Goal: Check status: Check status

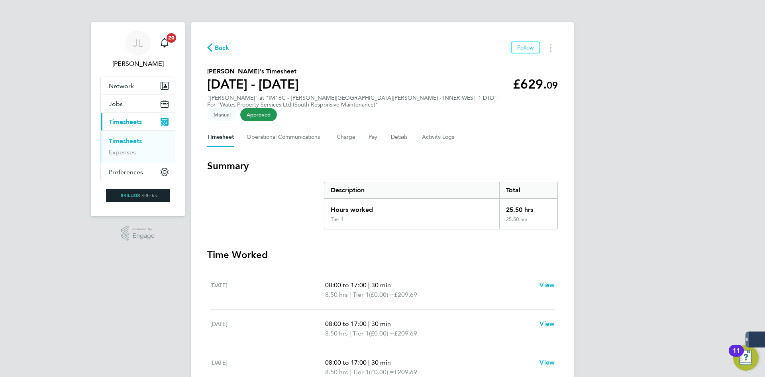
click at [143, 141] on li "Timesheets" at bounding box center [139, 142] width 60 height 11
click at [226, 43] on span "Back" at bounding box center [222, 48] width 15 height 10
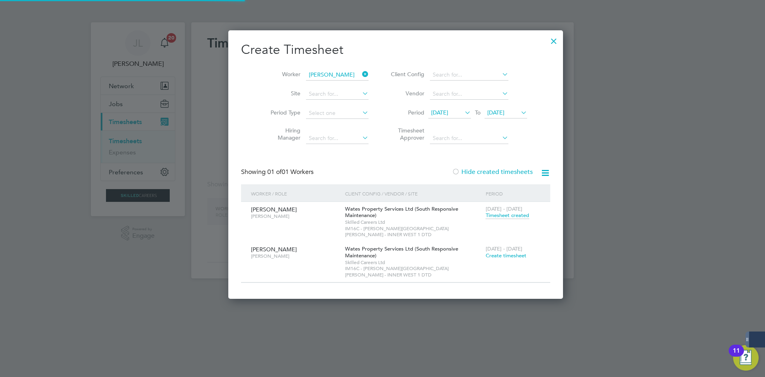
scroll to position [256, 309]
click at [361, 74] on icon at bounding box center [361, 74] width 0 height 11
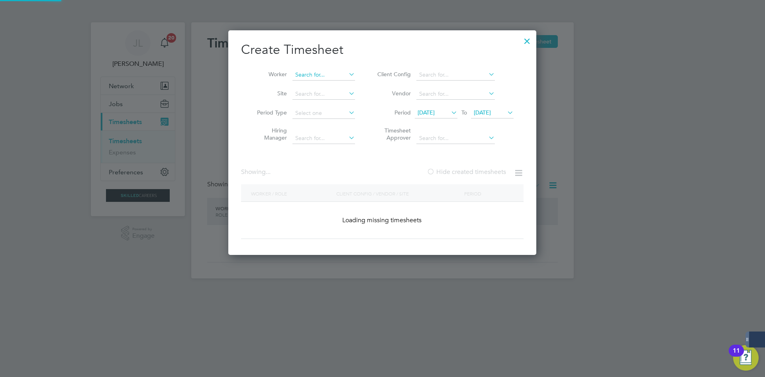
click at [336, 78] on input at bounding box center [324, 74] width 63 height 11
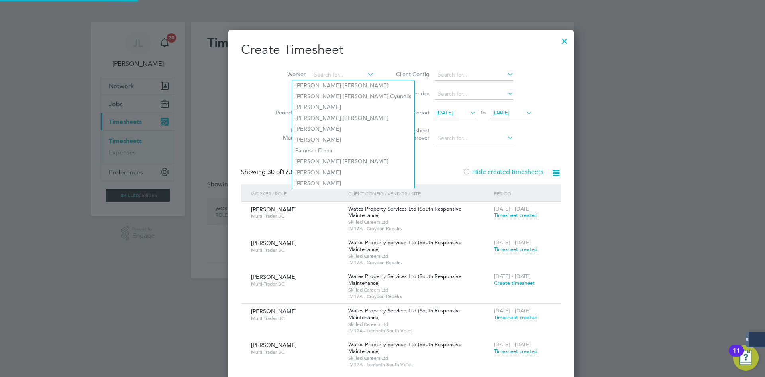
scroll to position [3177, 309]
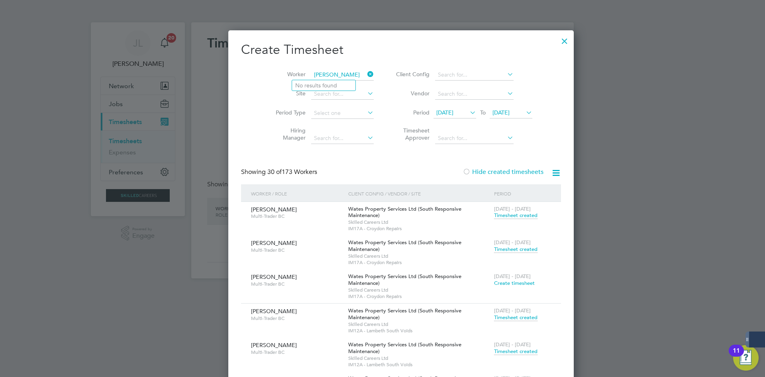
type input "[PERSON_NAME]"
click at [366, 74] on icon at bounding box center [366, 74] width 0 height 11
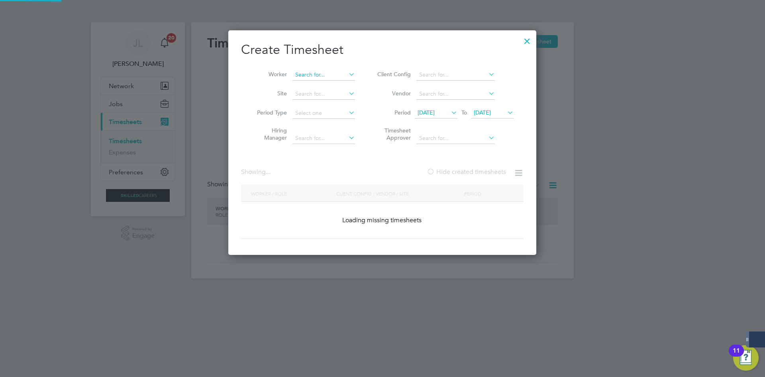
click at [325, 75] on input at bounding box center [324, 74] width 63 height 11
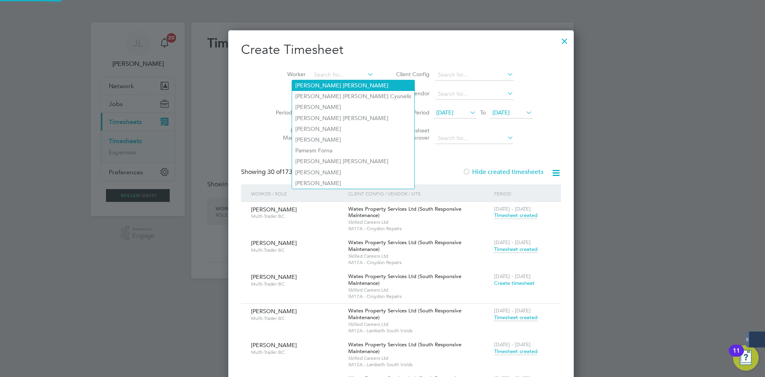
scroll to position [3177, 309]
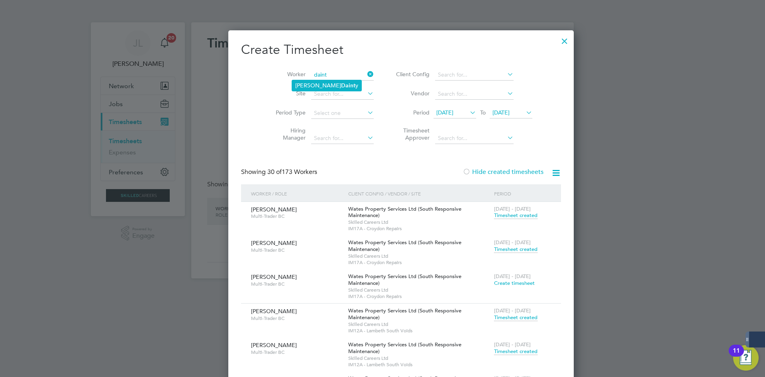
drag, startPoint x: 338, startPoint y: 83, endPoint x: 334, endPoint y: 82, distance: 4.0
click at [338, 83] on li "[PERSON_NAME] y" at bounding box center [326, 85] width 69 height 11
type input "[PERSON_NAME]"
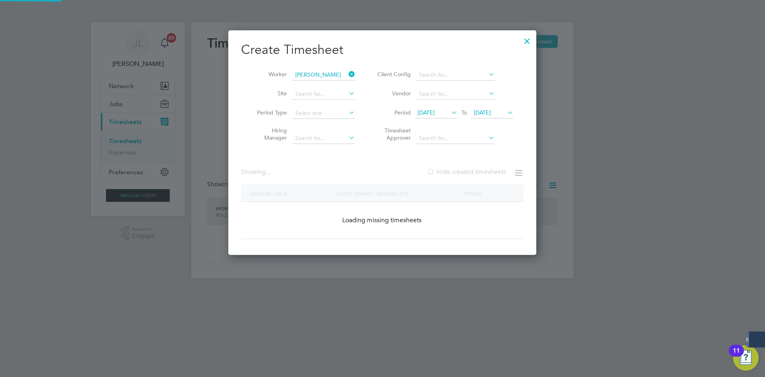
scroll to position [255, 348]
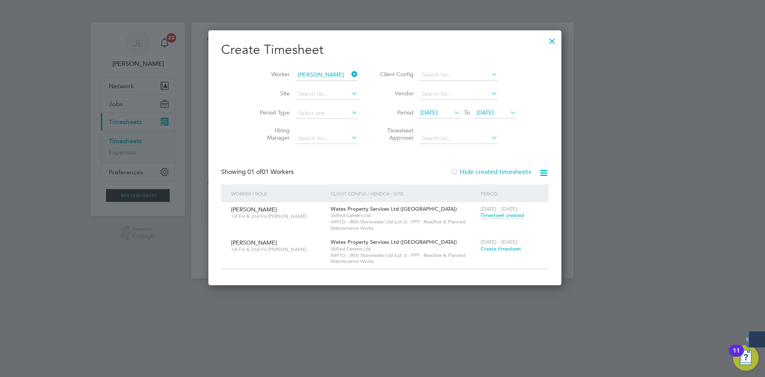
click at [499, 217] on span "Timesheet created" at bounding box center [502, 215] width 43 height 7
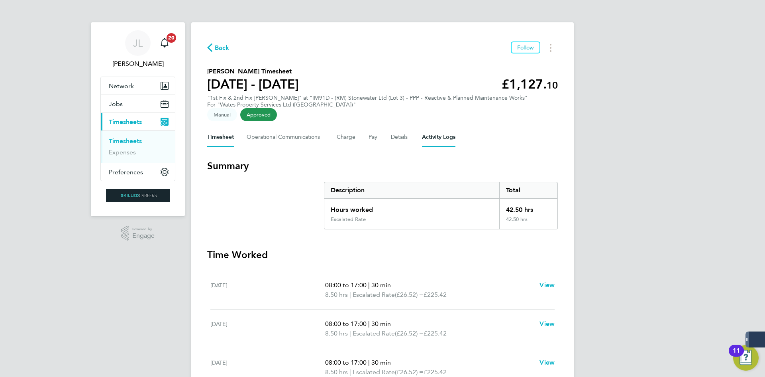
click at [458, 136] on div "Timesheet Operational Communications Charge Pay Details Activity Logs" at bounding box center [382, 137] width 351 height 19
click at [427, 137] on Logs-tab "Activity Logs" at bounding box center [438, 137] width 33 height 19
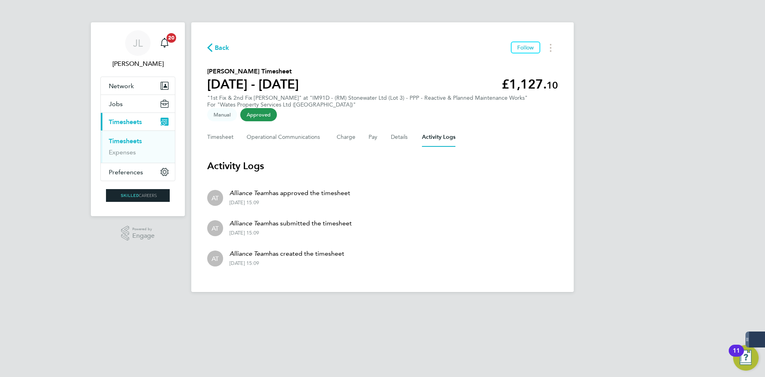
drag, startPoint x: 296, startPoint y: 264, endPoint x: 448, endPoint y: 239, distance: 154.3
click at [199, 190] on div "Back Follow [PERSON_NAME] Timesheet [DATE] - [DATE] £1,127. 10 "1st Fix & 2nd F…" at bounding box center [382, 156] width 383 height 269
click at [454, 232] on li "AT Alliance Team has submitted the timesheet [DATE] 15:09" at bounding box center [382, 227] width 351 height 30
click at [385, 187] on li "AT Alliance Team has approved the timesheet [DATE] 15:09" at bounding box center [382, 197] width 351 height 30
click at [168, 47] on icon "Main navigation" at bounding box center [165, 43] width 10 height 10
